Goal: Navigation & Orientation: Find specific page/section

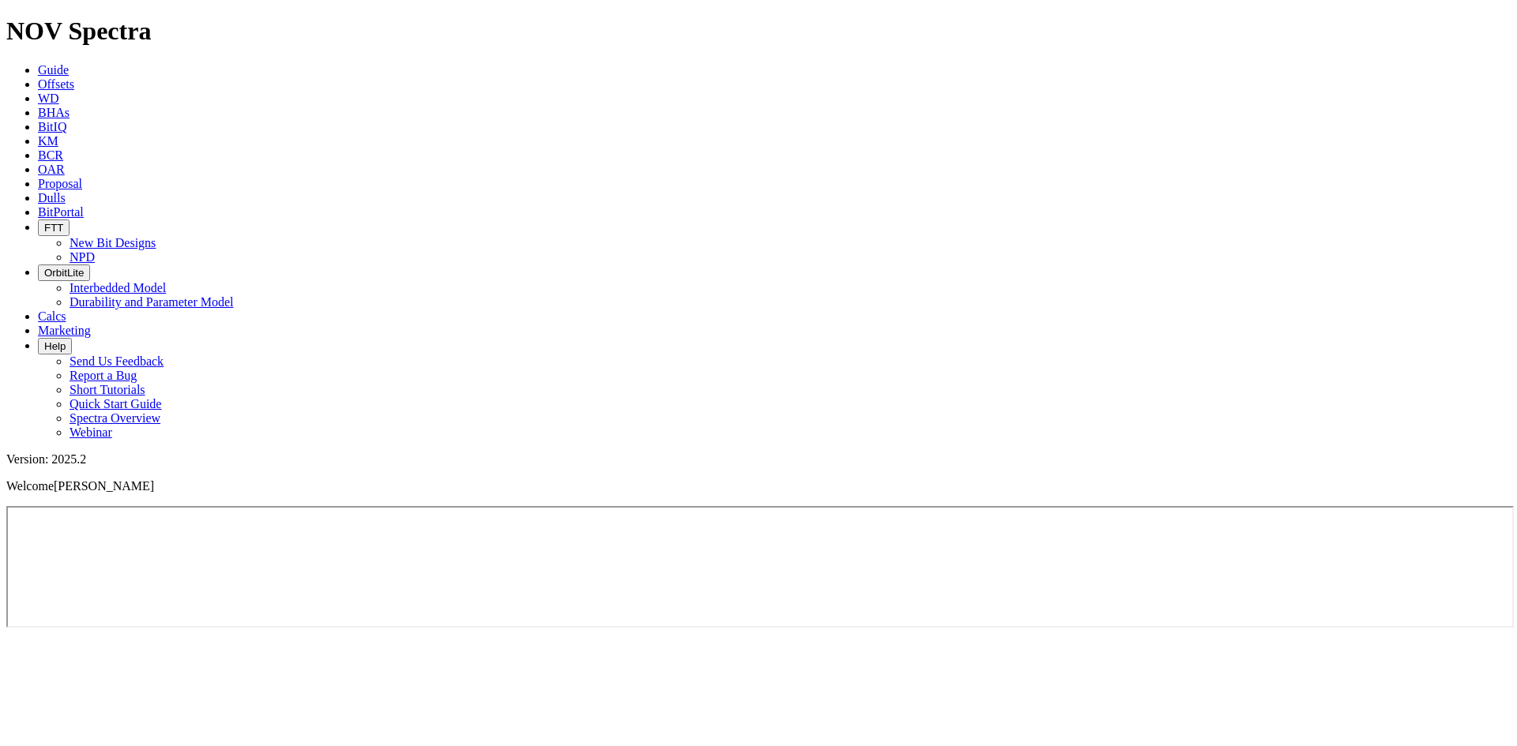
click at [91, 324] on link "Marketing" at bounding box center [64, 330] width 53 height 13
click at [63, 149] on span "BCR" at bounding box center [50, 155] width 25 height 13
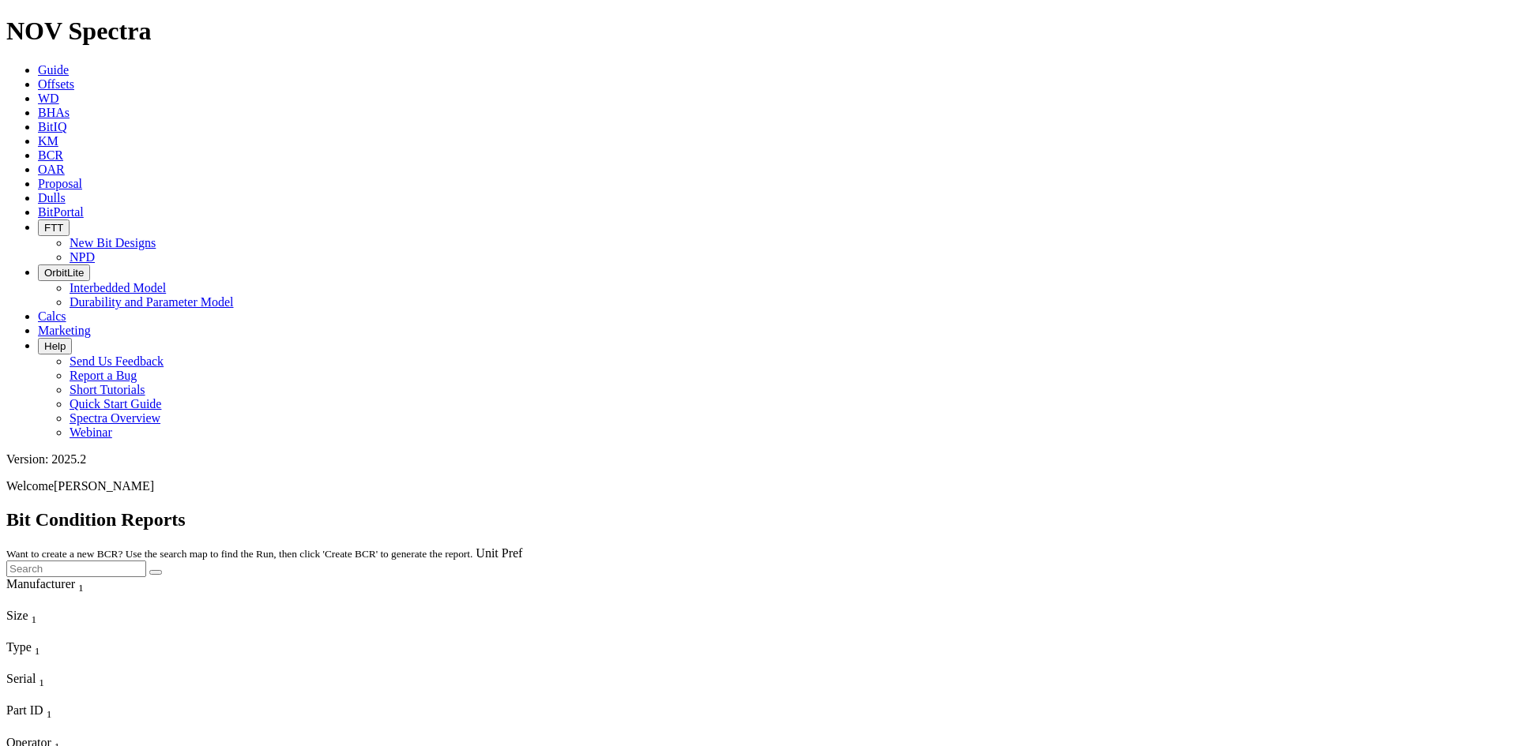
click at [59, 92] on link "WD" at bounding box center [48, 98] width 21 height 13
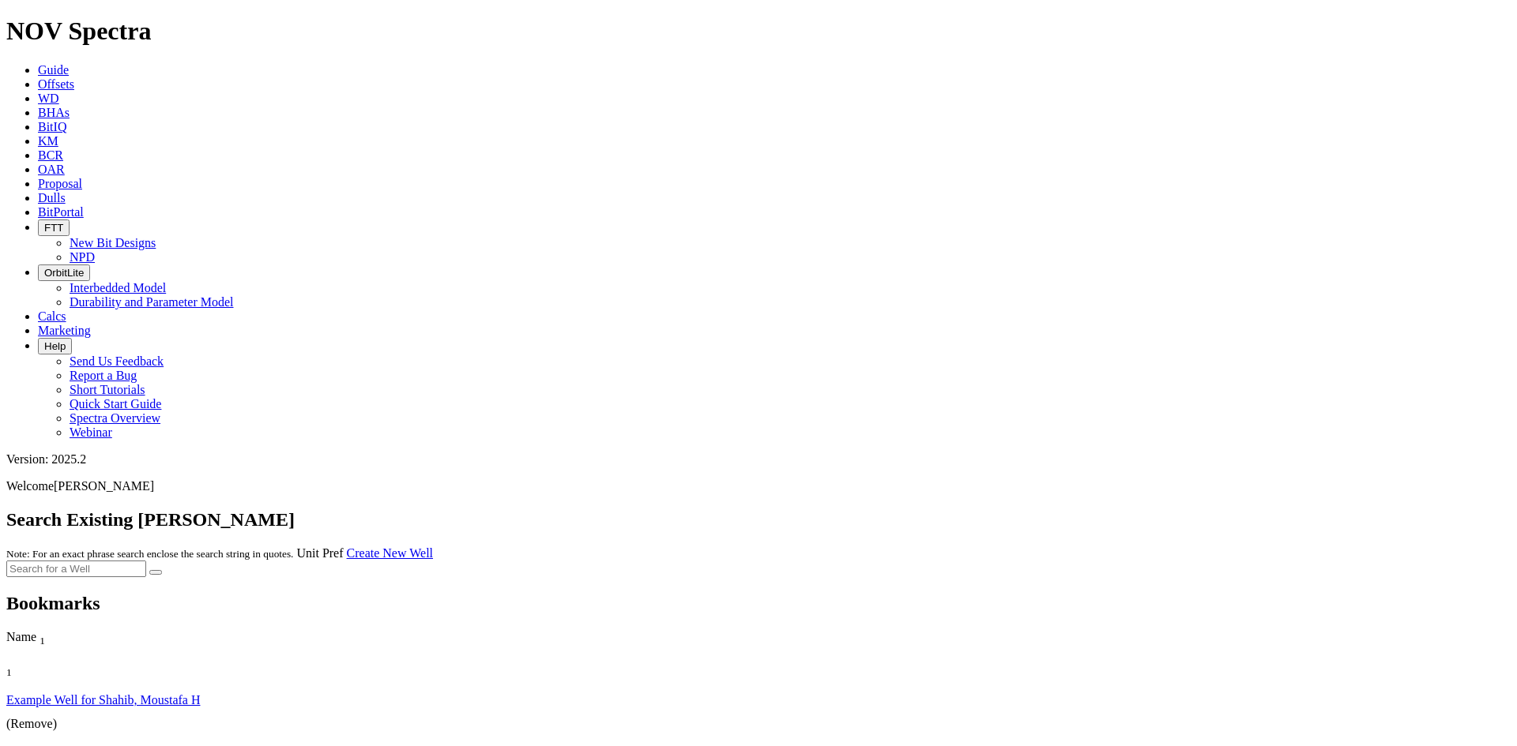
click at [38, 77] on icon at bounding box center [38, 83] width 0 height 13
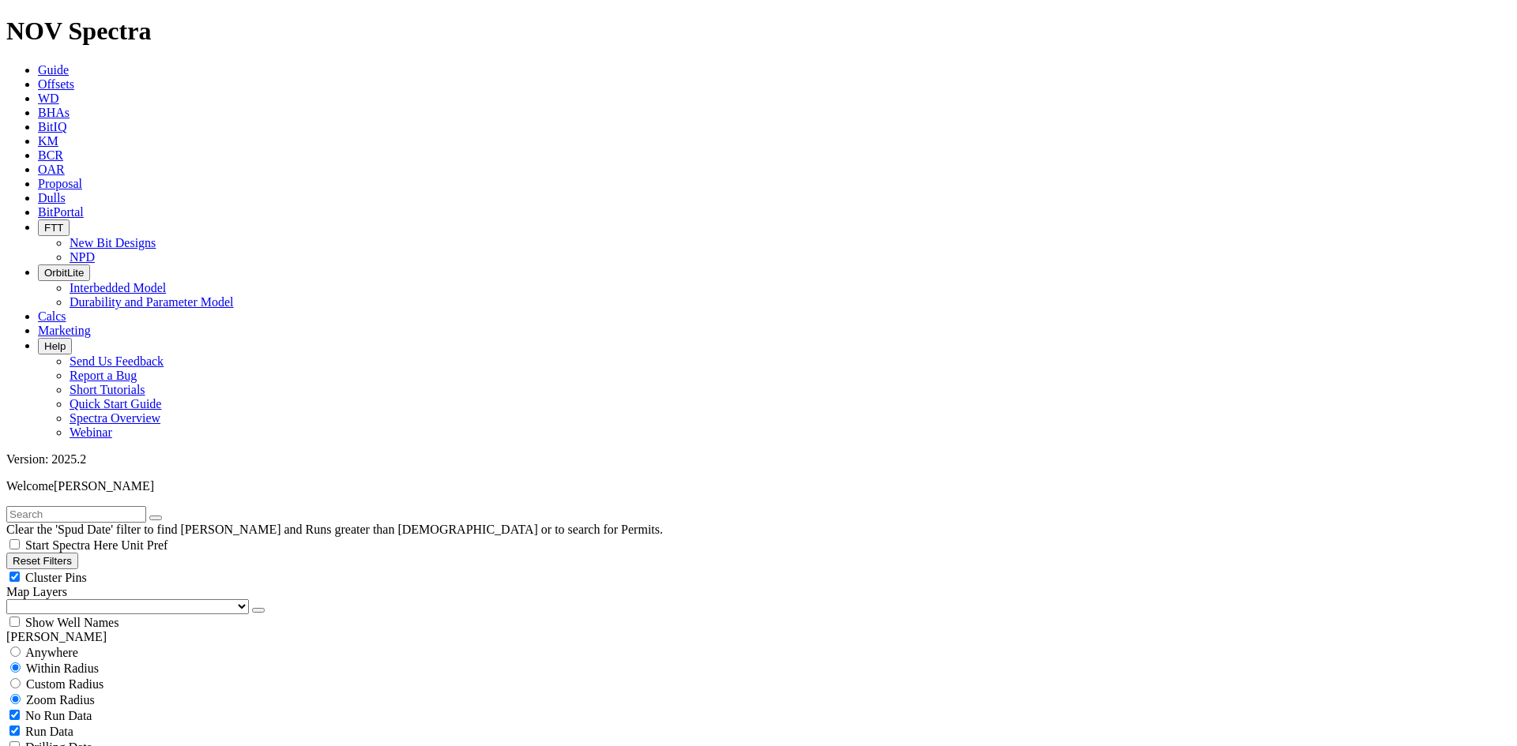
click at [84, 267] on span "OrbitLite" at bounding box center [63, 273] width 39 height 12
click at [1011, 63] on ul "Guide Offsets [PERSON_NAME] BitIQ KM BCR OAR Proposal EBRR Dulls BitPortal FTT …" at bounding box center [758, 251] width 1504 height 377
click at [44, 222] on icon "button" at bounding box center [44, 228] width 0 height 12
click at [38, 205] on icon at bounding box center [38, 211] width 0 height 13
